Goal: Obtain resource: Download file/media

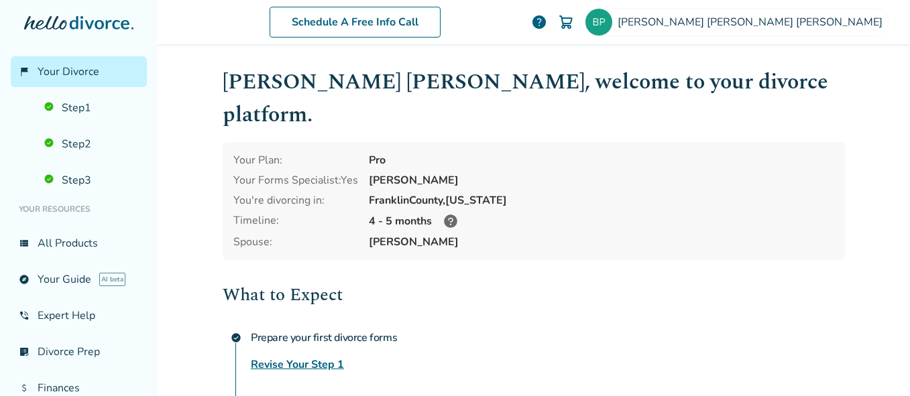
click at [209, 294] on div "Schedule A Free Info Call [PERSON_NAME] help Schedule A Free Call [PERSON_NAME]…" at bounding box center [534, 198] width 752 height 396
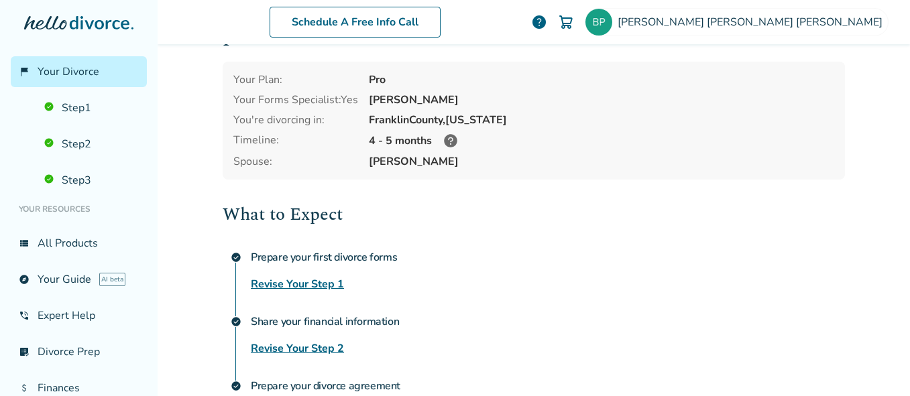
scroll to position [107, 0]
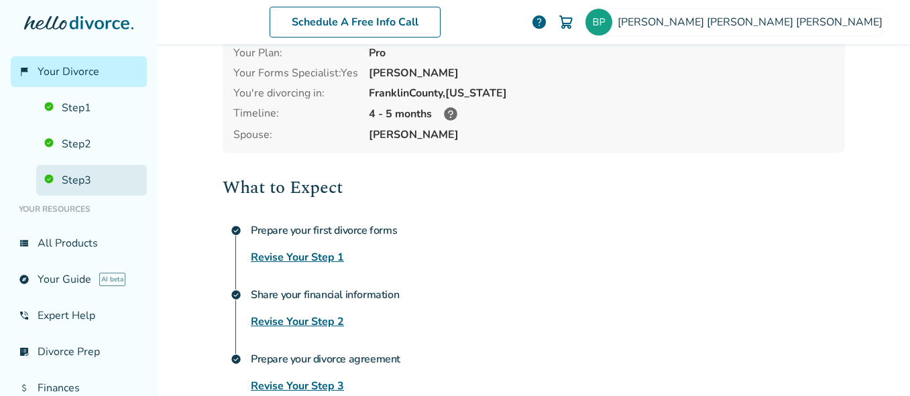
click at [112, 184] on link "Step 3" at bounding box center [91, 180] width 111 height 31
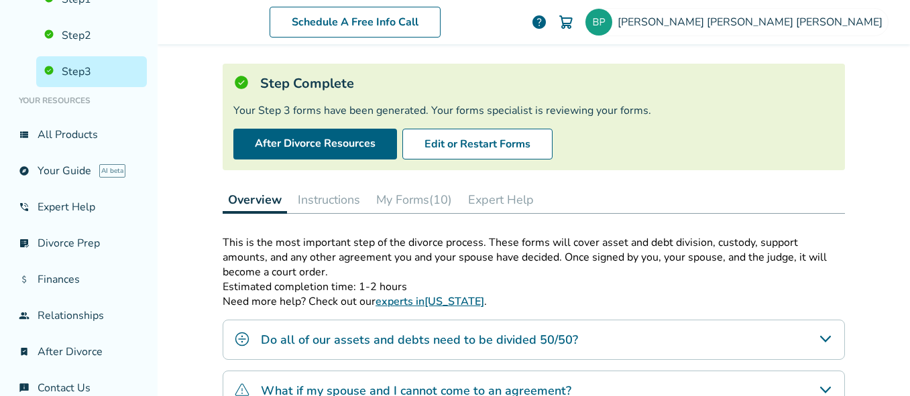
scroll to position [132, 0]
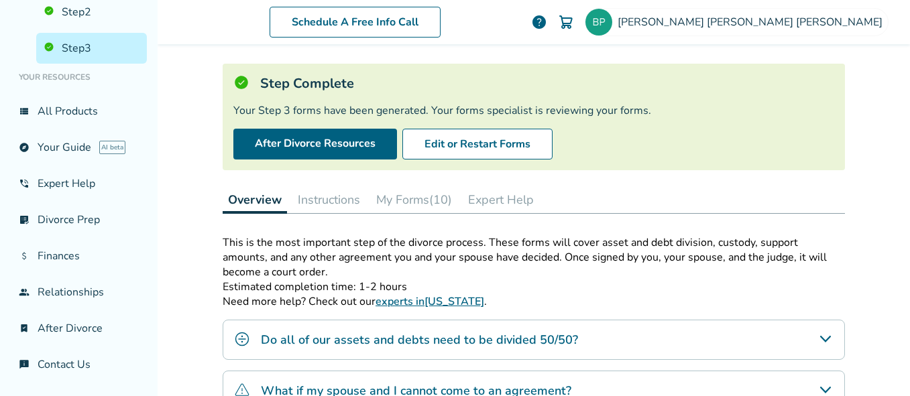
click at [396, 204] on button "My Forms (10)" at bounding box center [414, 199] width 86 height 27
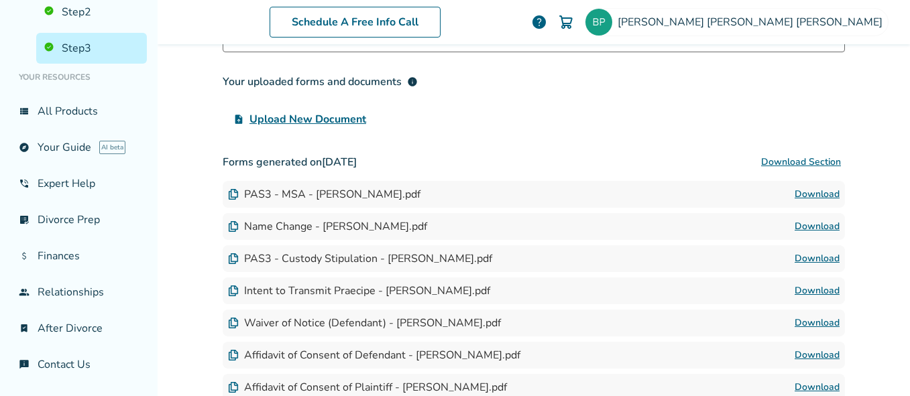
scroll to position [279, 0]
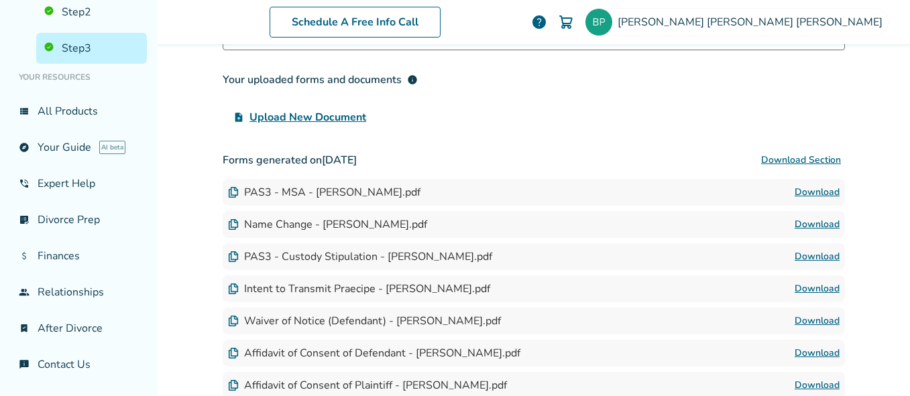
click at [814, 198] on link "Download" at bounding box center [816, 192] width 45 height 16
